Goal: Task Accomplishment & Management: Complete application form

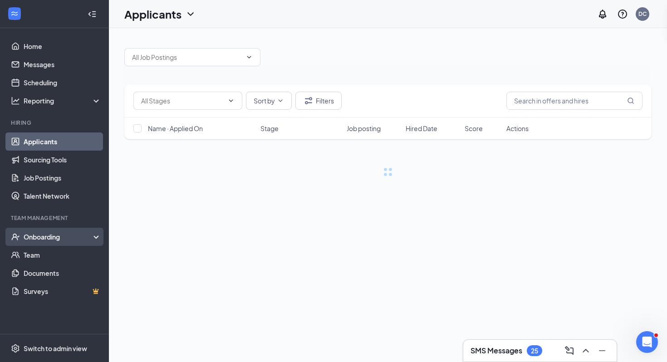
click at [58, 237] on div "Onboarding" at bounding box center [59, 236] width 70 height 9
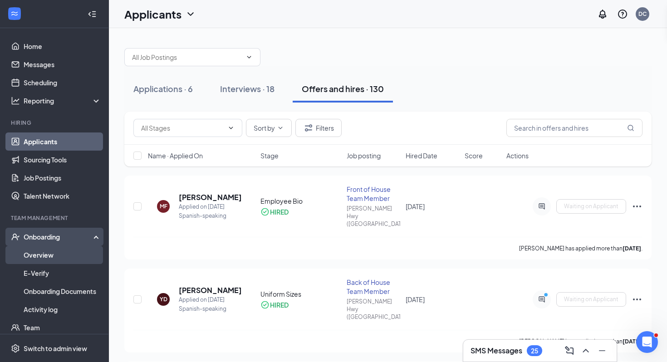
click at [57, 255] on link "Overview" at bounding box center [63, 255] width 78 height 18
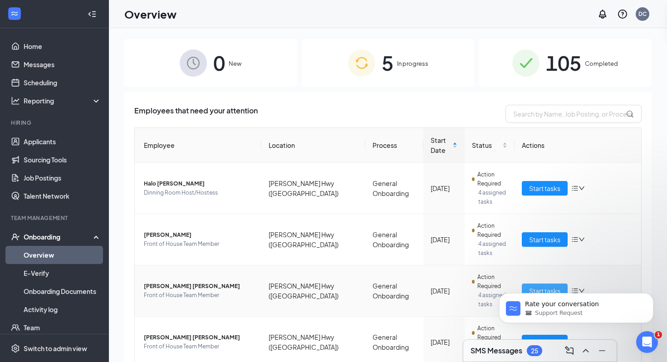
click at [542, 286] on span "Start tasks" at bounding box center [544, 291] width 31 height 10
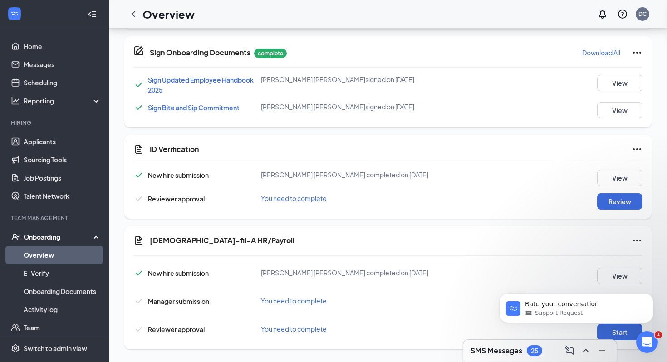
scroll to position [433, 0]
click at [614, 200] on button "Review" at bounding box center [619, 202] width 45 height 16
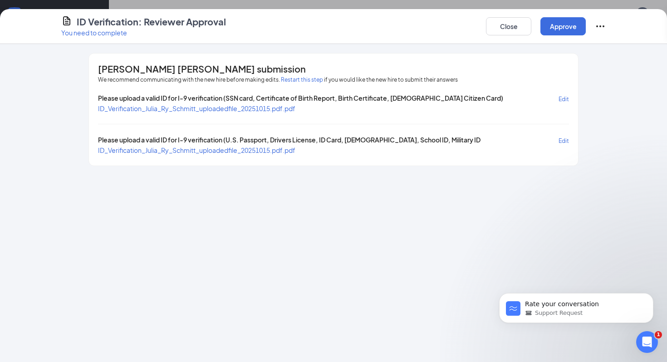
click at [197, 107] on span "ID_Verification_Julia_Ry_Schmitt_uploadedfile_20251015.pdf.pdf" at bounding box center [196, 108] width 197 height 8
click at [189, 146] on span "ID_Verification_Julia_Ry_Schmitt_uploadedfile_20251015.pdf.pdf" at bounding box center [196, 150] width 197 height 8
click at [506, 33] on button "Close" at bounding box center [508, 26] width 45 height 18
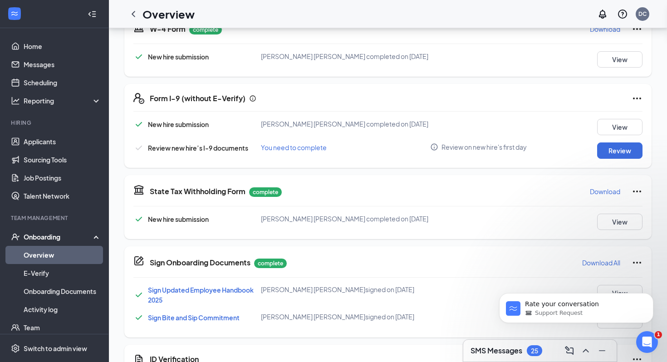
scroll to position [224, 0]
click at [607, 152] on button "Review" at bounding box center [619, 151] width 45 height 16
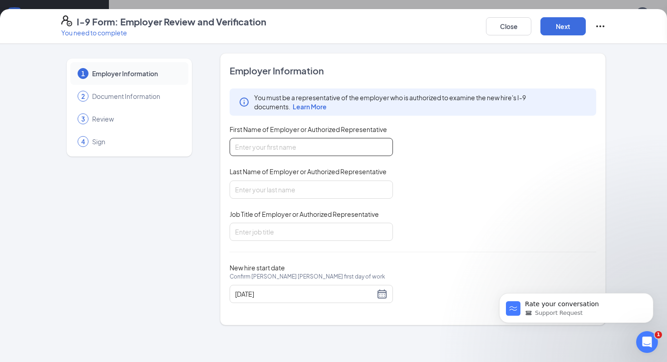
click at [278, 153] on input "First Name of Employer or Authorized Representative" at bounding box center [310, 147] width 163 height 18
type input "[PERSON_NAME]"
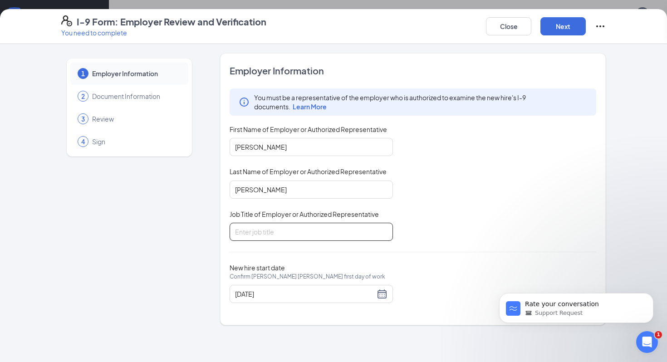
click at [288, 228] on input "Job Title of Employer or Authorized Representative" at bounding box center [310, 232] width 163 height 18
type input "Talent Coordinator"
click at [571, 23] on button "Next" at bounding box center [562, 26] width 45 height 18
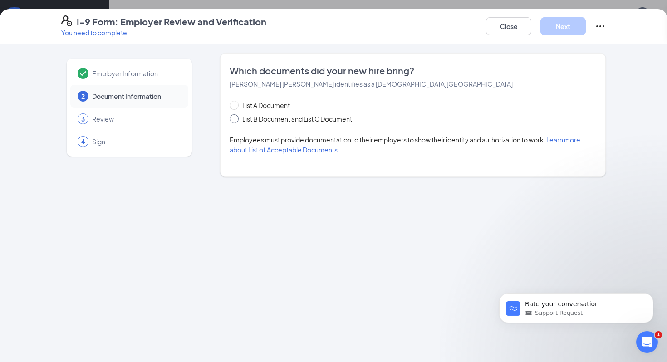
click at [287, 121] on span "List B Document and List C Document" at bounding box center [297, 119] width 117 height 10
click at [236, 121] on input "List B Document and List C Document" at bounding box center [232, 117] width 6 height 6
radio input "true"
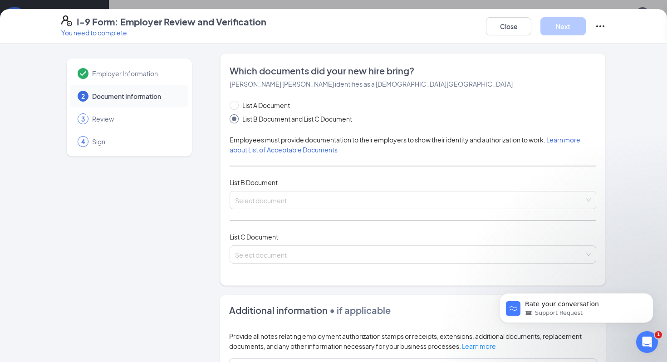
click at [290, 137] on span "Employees must provide documentation to their employers to show their identity …" at bounding box center [404, 145] width 351 height 18
click at [289, 197] on input "search" at bounding box center [409, 198] width 349 height 14
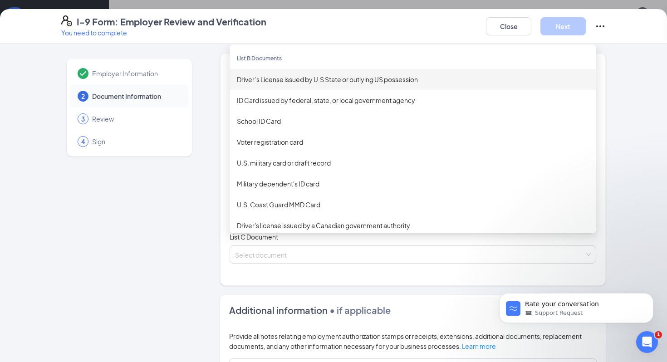
click at [307, 78] on div "Driver’s License issued by U.S State or outlying US possession" at bounding box center [413, 79] width 352 height 10
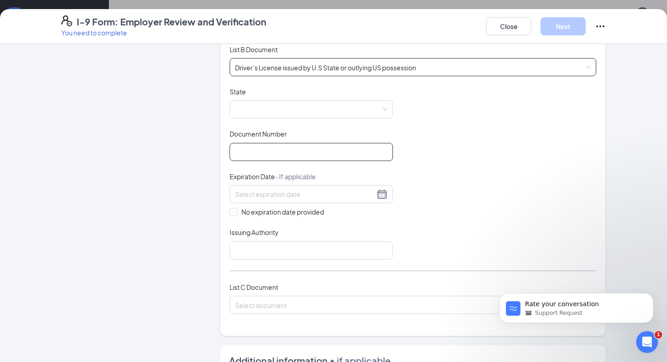
scroll to position [134, 0]
click at [257, 244] on input "Issuing Authority" at bounding box center [310, 249] width 163 height 18
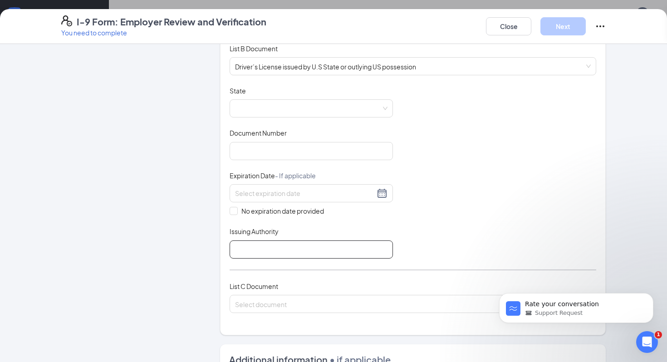
type input "KY"
click at [283, 150] on input "Document Number" at bounding box center [310, 151] width 163 height 18
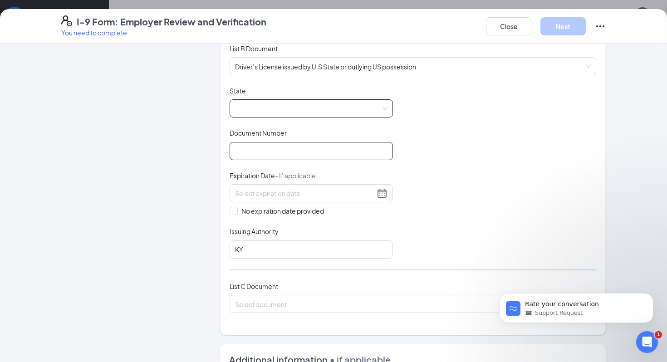
click at [275, 105] on span at bounding box center [311, 108] width 152 height 17
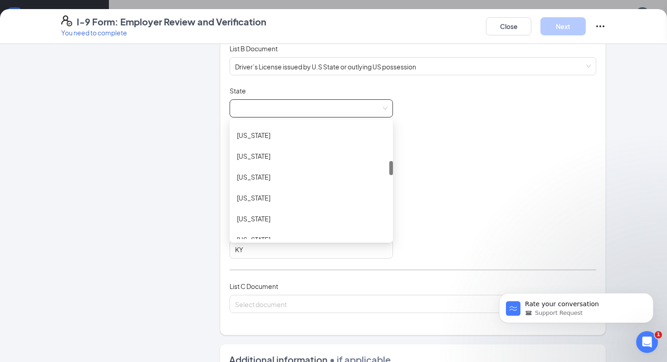
scroll to position [313, 0]
click at [292, 209] on div "[US_STATE]" at bounding box center [310, 216] width 163 height 21
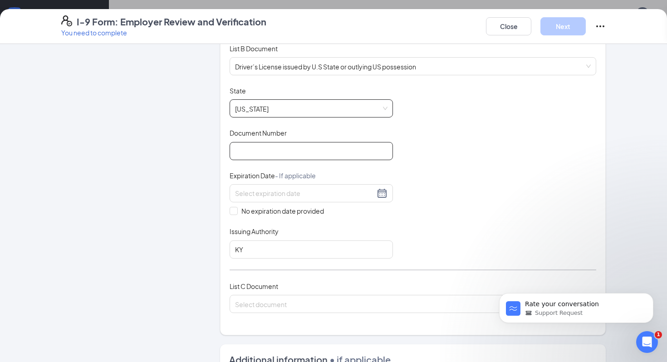
click at [287, 151] on input "Document Number" at bounding box center [310, 151] width 163 height 18
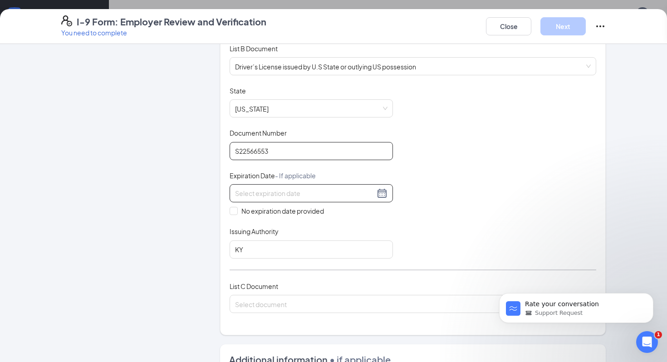
type input "S22566553"
click at [257, 188] on input at bounding box center [305, 193] width 140 height 10
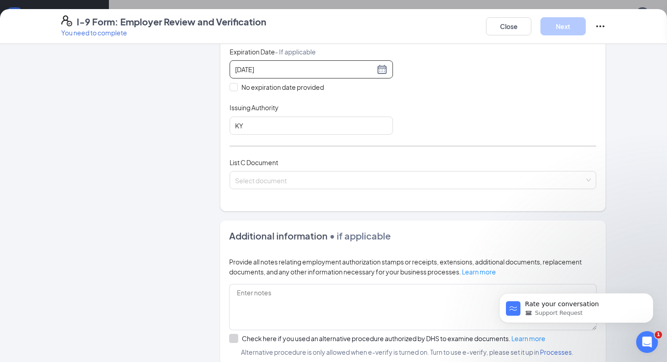
scroll to position [267, 0]
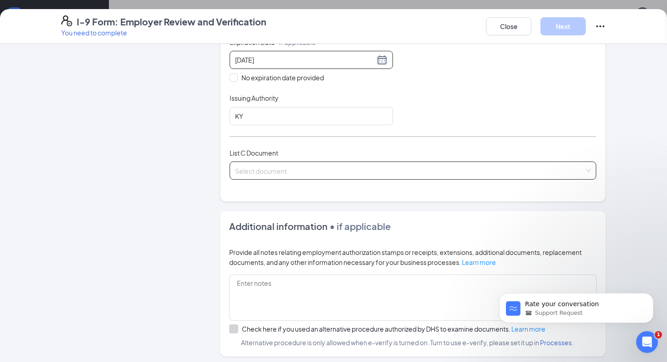
type input "[DATE]"
click at [429, 165] on input "search" at bounding box center [409, 169] width 349 height 14
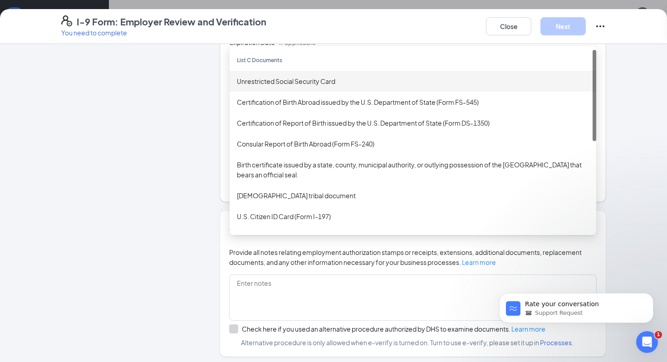
click at [370, 82] on div "Unrestricted Social Security Card" at bounding box center [413, 81] width 352 height 10
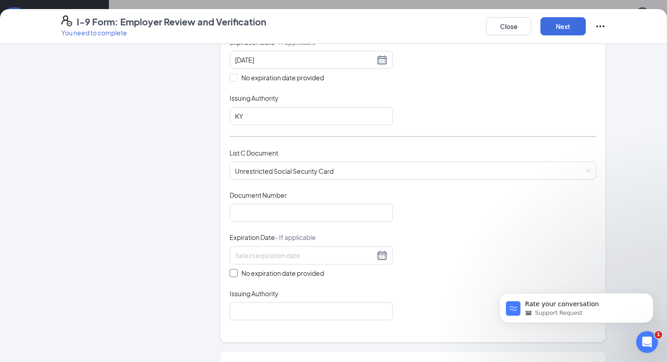
click at [230, 269] on input "No expiration date provided" at bounding box center [232, 272] width 6 height 6
checkbox input "true"
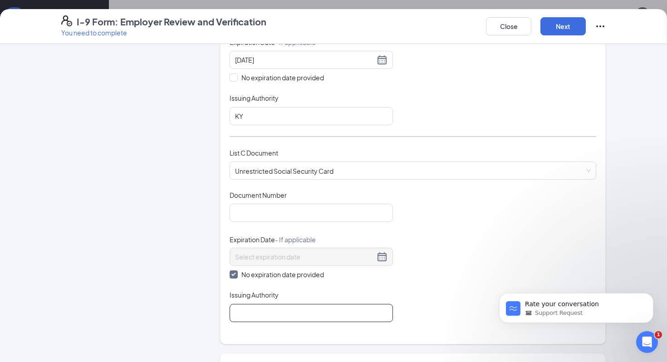
click at [255, 304] on input "Issuing Authority" at bounding box center [310, 313] width 163 height 18
type input "[GEOGRAPHIC_DATA]"
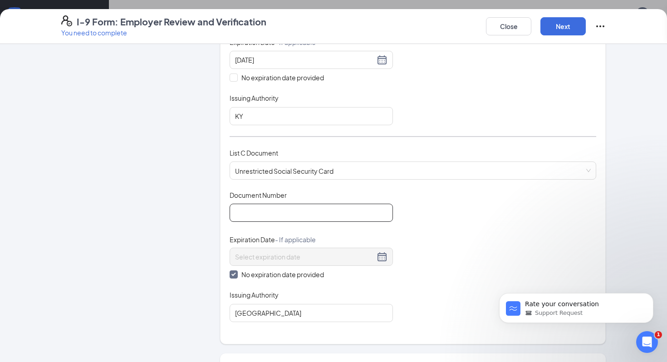
click at [288, 204] on input "Document Number" at bounding box center [310, 213] width 163 height 18
click at [269, 214] on input "Document Number" at bounding box center [310, 213] width 163 height 18
click at [314, 167] on span "Unrestricted Social Security Card" at bounding box center [413, 170] width 356 height 17
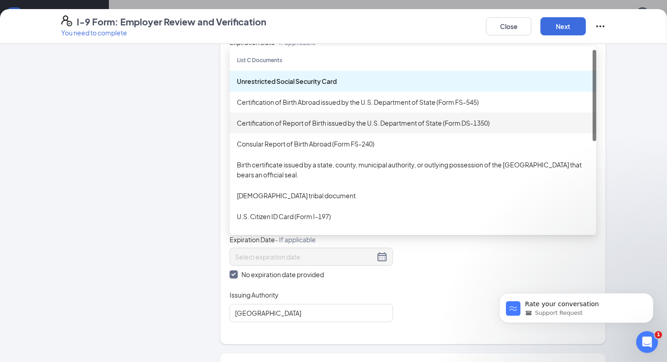
click at [335, 126] on div "Certification of Report of Birth issued by the U.S. Department of State (Form D…" at bounding box center [413, 123] width 352 height 10
checkbox input "false"
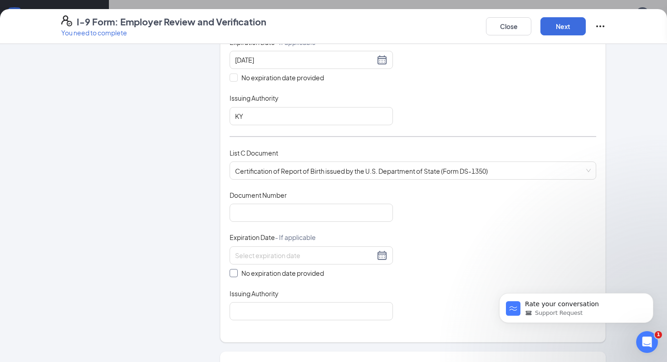
click at [235, 269] on input "No expiration date provided" at bounding box center [232, 272] width 6 height 6
checkbox input "true"
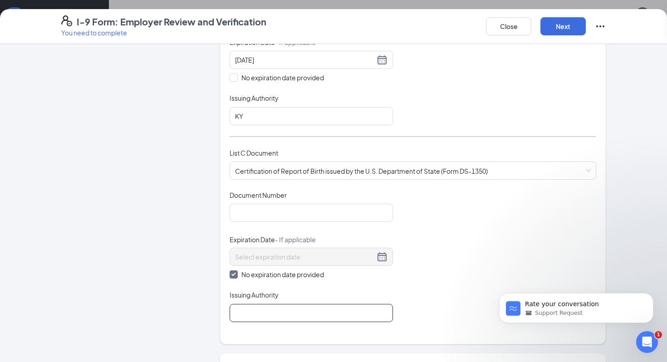
click at [248, 304] on input "Issuing Authority" at bounding box center [310, 313] width 163 height 18
type input "[GEOGRAPHIC_DATA]"
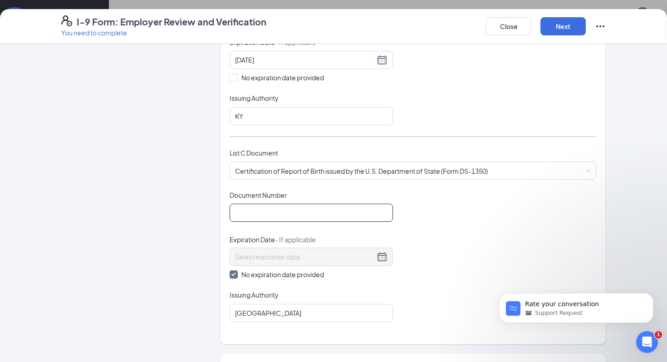
click at [296, 216] on input "Document Number" at bounding box center [310, 213] width 163 height 18
type input "200624177"
click at [561, 24] on button "Next" at bounding box center [562, 26] width 45 height 18
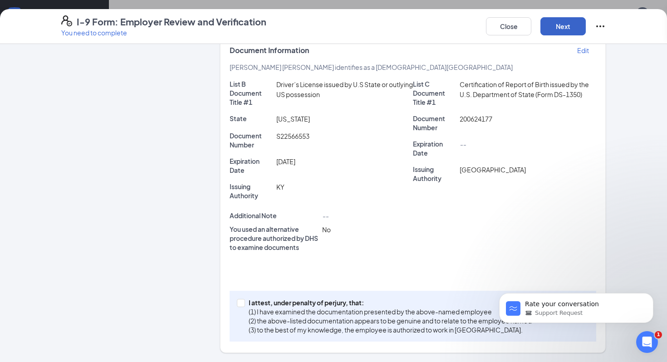
scroll to position [168, 0]
click at [240, 298] on label "I attest, under penalty of [PERSON_NAME], that: (1) I have examined the documen…" at bounding box center [386, 316] width 298 height 36
click at [240, 299] on input "I attest, under penalty of [PERSON_NAME], that: (1) I have examined the documen…" at bounding box center [240, 302] width 6 height 6
checkbox input "true"
click at [553, 26] on button "Next" at bounding box center [562, 26] width 45 height 18
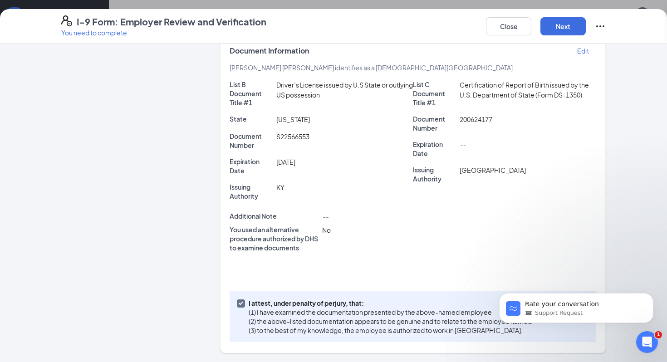
scroll to position [0, 0]
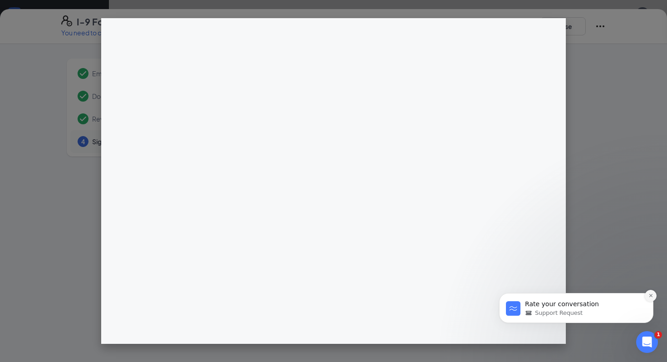
click at [653, 295] on button "Dismiss notification" at bounding box center [650, 296] width 12 height 12
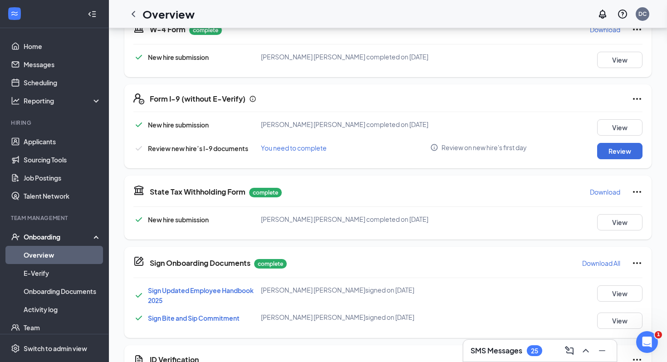
click at [336, 134] on div "I-9 Form: Employer Review and Verification You need to complete Close Employer …" at bounding box center [333, 181] width 667 height 362
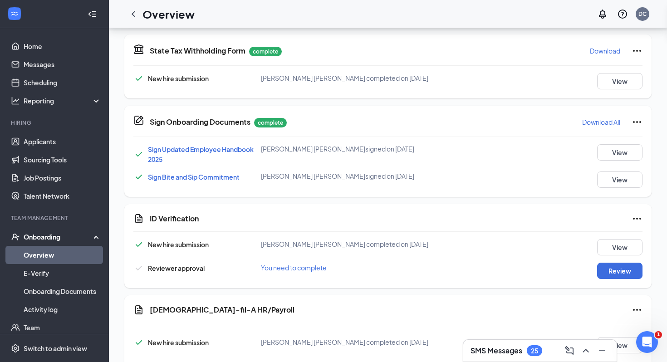
scroll to position [364, 0]
click at [617, 269] on button "Review" at bounding box center [619, 271] width 45 height 16
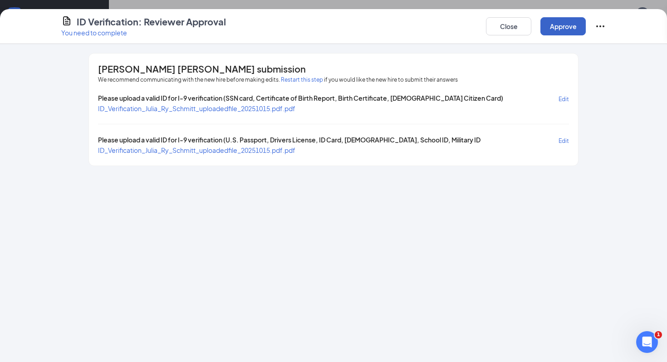
click at [559, 30] on button "Approve" at bounding box center [562, 26] width 45 height 18
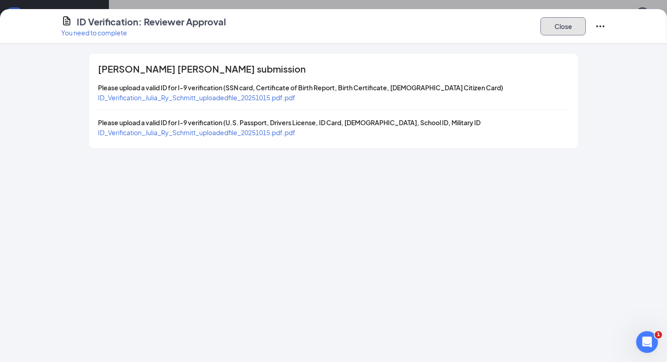
click at [567, 20] on button "Close" at bounding box center [562, 26] width 45 height 18
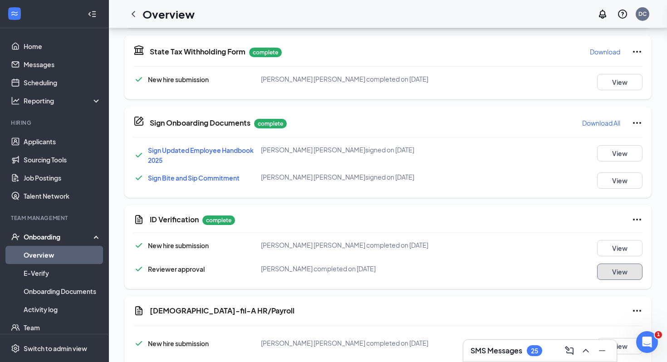
scroll to position [439, 0]
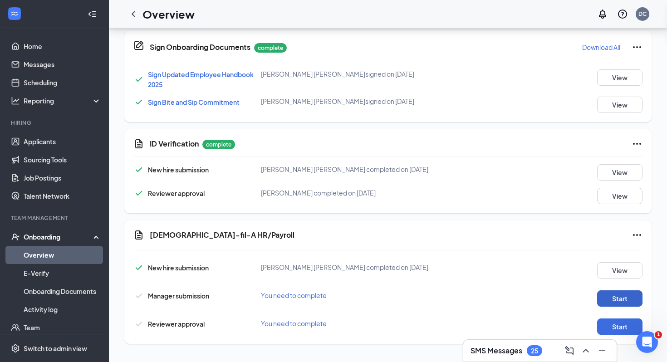
click at [613, 299] on button "Start" at bounding box center [619, 298] width 45 height 16
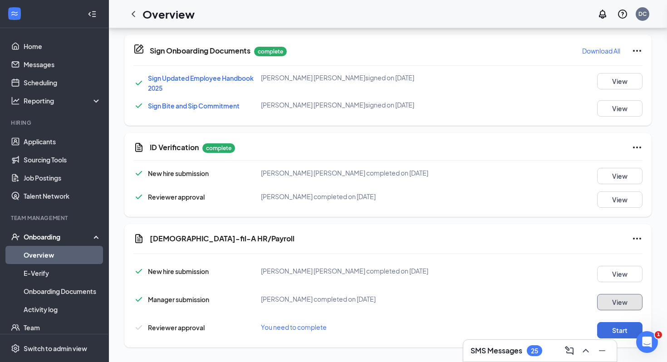
scroll to position [443, 0]
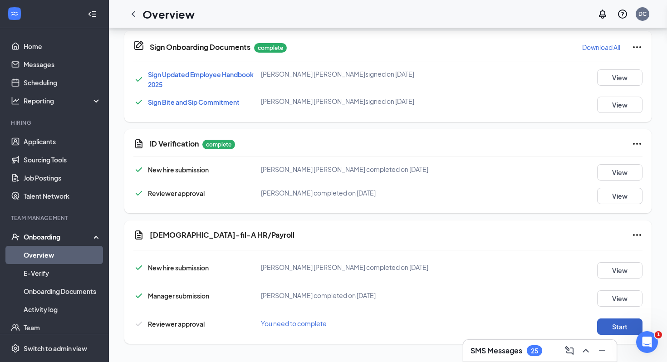
click at [619, 323] on button "Start" at bounding box center [619, 326] width 45 height 16
